Goal: Information Seeking & Learning: Learn about a topic

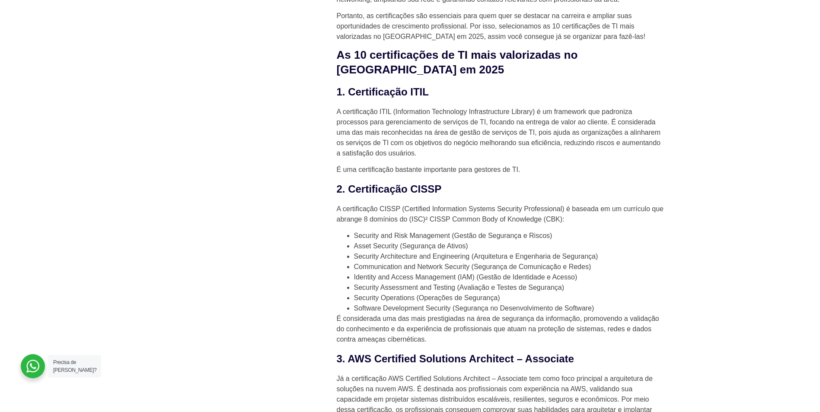
scroll to position [907, 0]
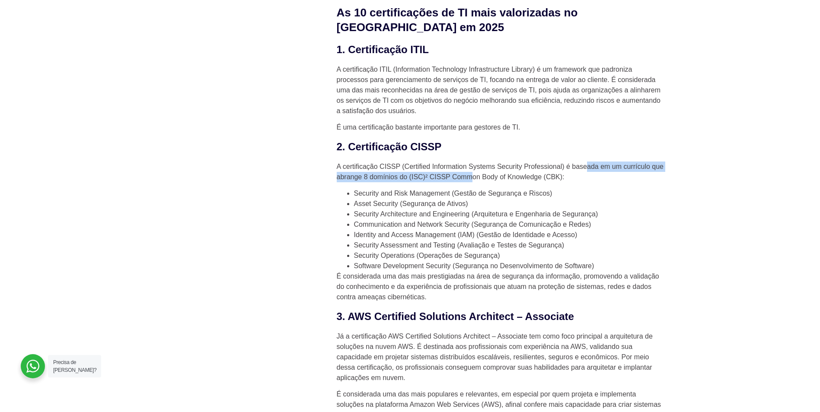
drag, startPoint x: 499, startPoint y: 159, endPoint x: 590, endPoint y: 154, distance: 91.3
click at [590, 162] on p "A certificação CISSP (Certified Information Systems Security Professional) é ba…" at bounding box center [501, 172] width 328 height 21
drag, startPoint x: 590, startPoint y: 154, endPoint x: 595, endPoint y: 174, distance: 20.1
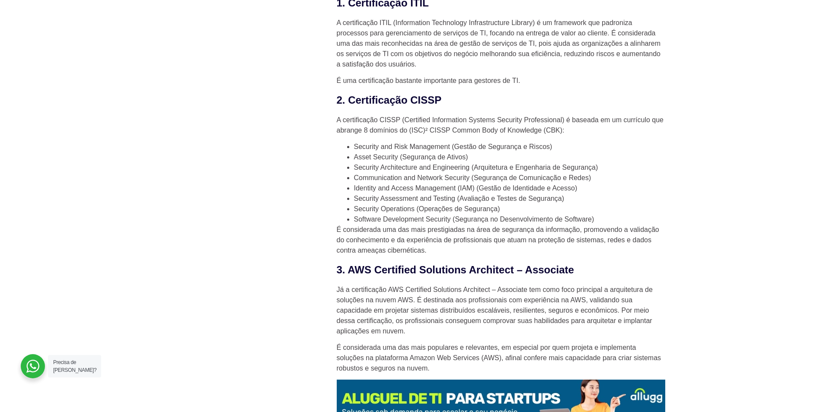
scroll to position [994, 0]
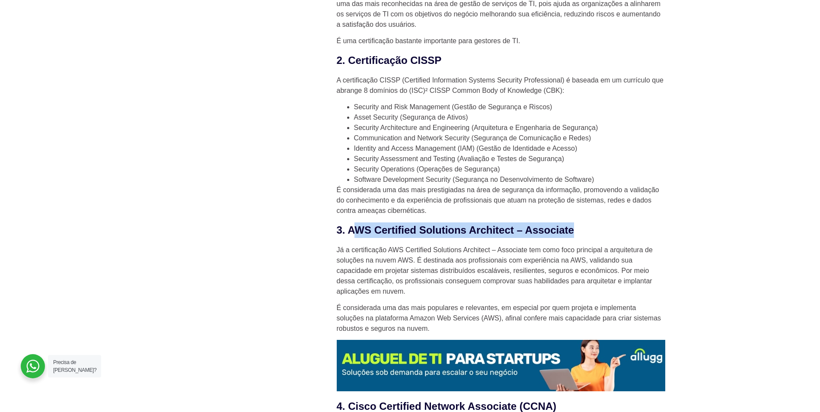
drag, startPoint x: 355, startPoint y: 216, endPoint x: 656, endPoint y: 222, distance: 301.2
click at [656, 223] on h3 "3. AWS Certified Solutions Architect – Associate" at bounding box center [501, 231] width 328 height 16
click at [657, 223] on h3 "3. AWS Certified Solutions Architect – Associate" at bounding box center [501, 231] width 328 height 16
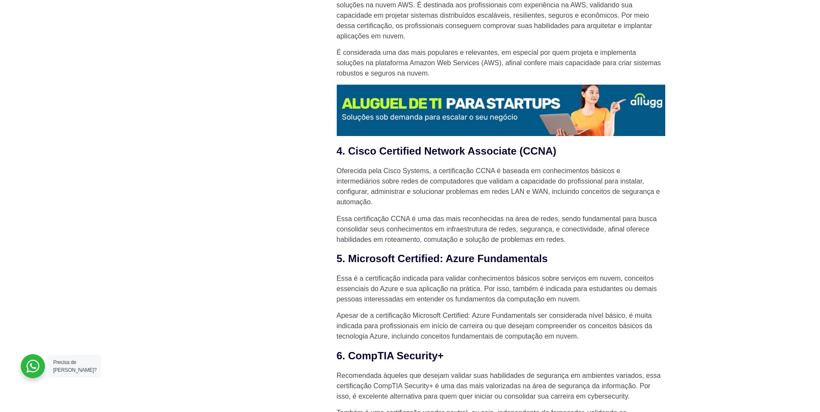
scroll to position [1253, 0]
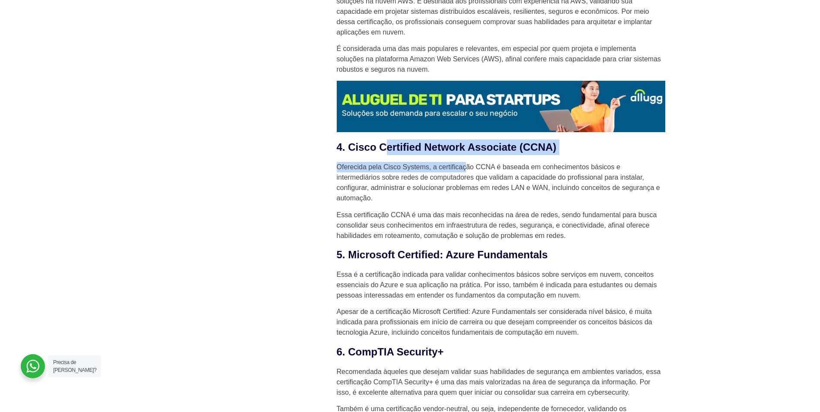
drag, startPoint x: 422, startPoint y: 137, endPoint x: 465, endPoint y: 143, distance: 43.2
click at [465, 143] on div "Em um ambiente competitivo e em transformação constante, como acontece com o se…" at bounding box center [501, 119] width 328 height 2158
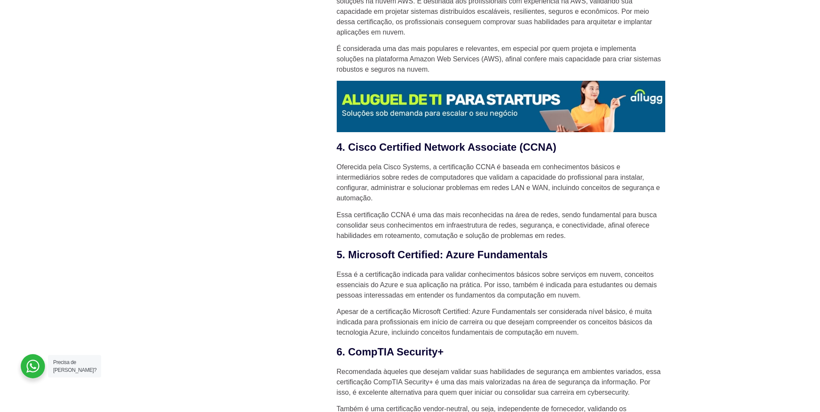
drag, startPoint x: 465, startPoint y: 143, endPoint x: 460, endPoint y: 175, distance: 32.8
click at [460, 175] on p "Oferecida pela Cisco Systems, a certificação CCNA é baseada em conhecimentos bá…" at bounding box center [501, 182] width 328 height 41
drag, startPoint x: 497, startPoint y: 233, endPoint x: 538, endPoint y: 234, distance: 41.1
click at [538, 247] on h3 "5. Microsoft Certified: Azure Fundamentals" at bounding box center [501, 255] width 328 height 16
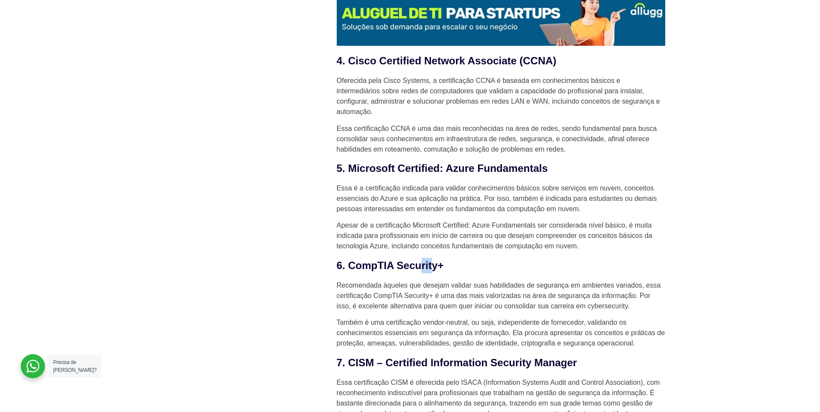
drag, startPoint x: 421, startPoint y: 250, endPoint x: 448, endPoint y: 251, distance: 26.8
click at [448, 258] on h3 "6. CompTIA Security+" at bounding box center [501, 266] width 328 height 16
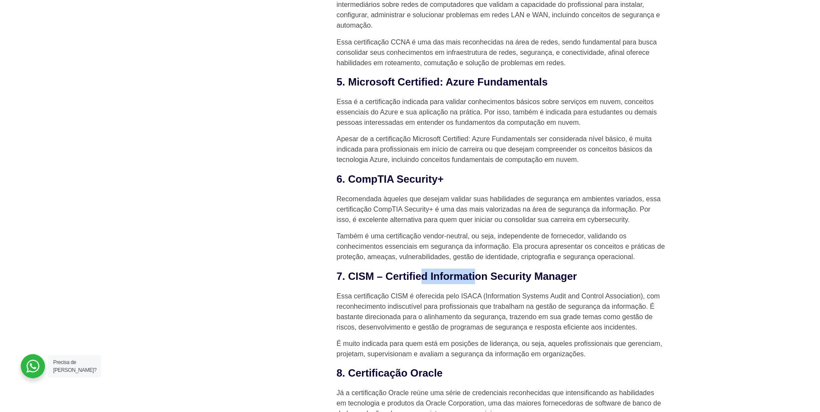
drag, startPoint x: 427, startPoint y: 258, endPoint x: 485, endPoint y: 264, distance: 58.2
click at [485, 269] on h3 "7. CISM – Certified Information Security Manager" at bounding box center [501, 277] width 328 height 16
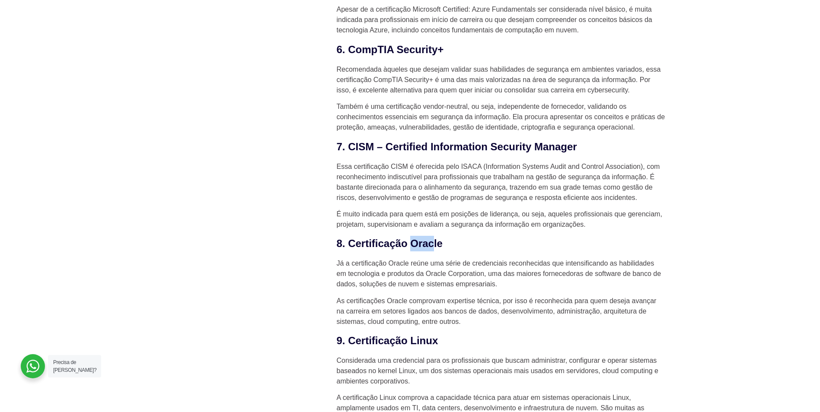
drag, startPoint x: 411, startPoint y: 230, endPoint x: 458, endPoint y: 230, distance: 46.7
click at [453, 236] on h3 "8. Certificação Oracle" at bounding box center [501, 244] width 328 height 16
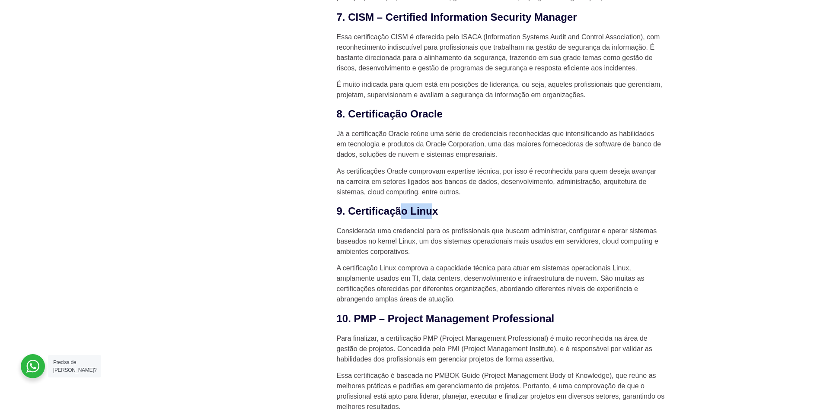
drag, startPoint x: 408, startPoint y: 200, endPoint x: 465, endPoint y: 208, distance: 57.6
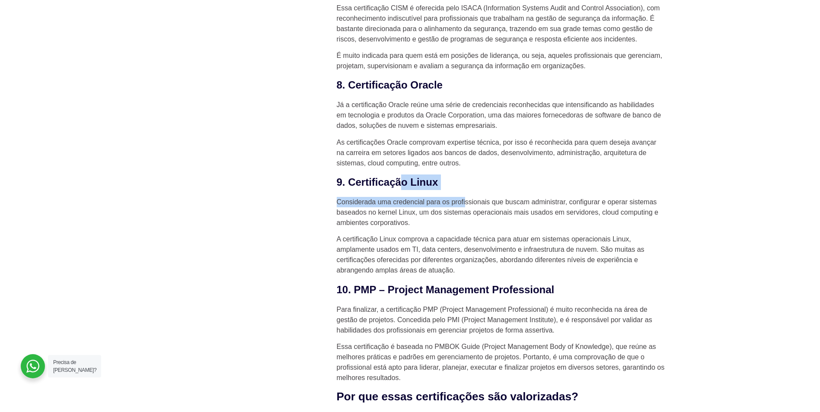
scroll to position [1728, 0]
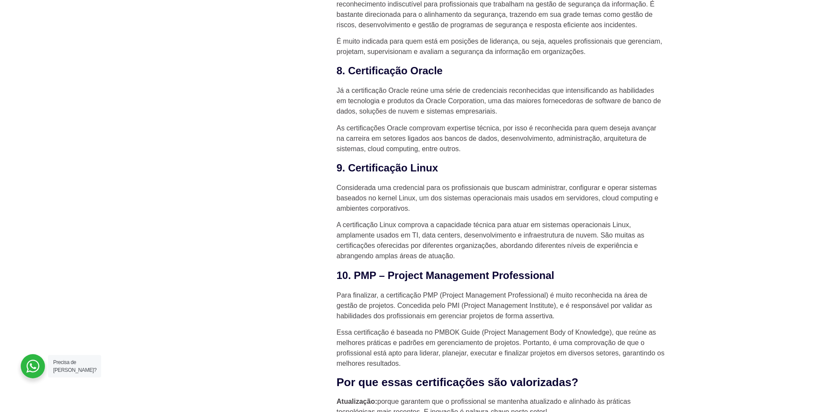
click at [469, 220] on p "A certificação Linux comprova a capacidade técnica para atuar em sistemas opera…" at bounding box center [501, 240] width 328 height 41
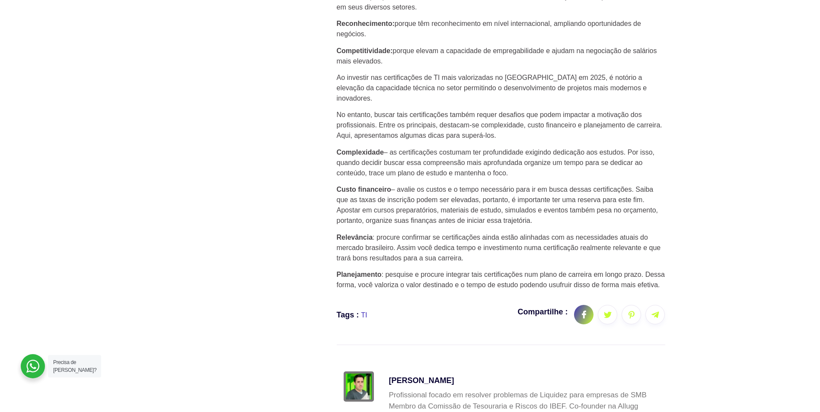
scroll to position [2290, 0]
